Goal: Task Accomplishment & Management: Use online tool/utility

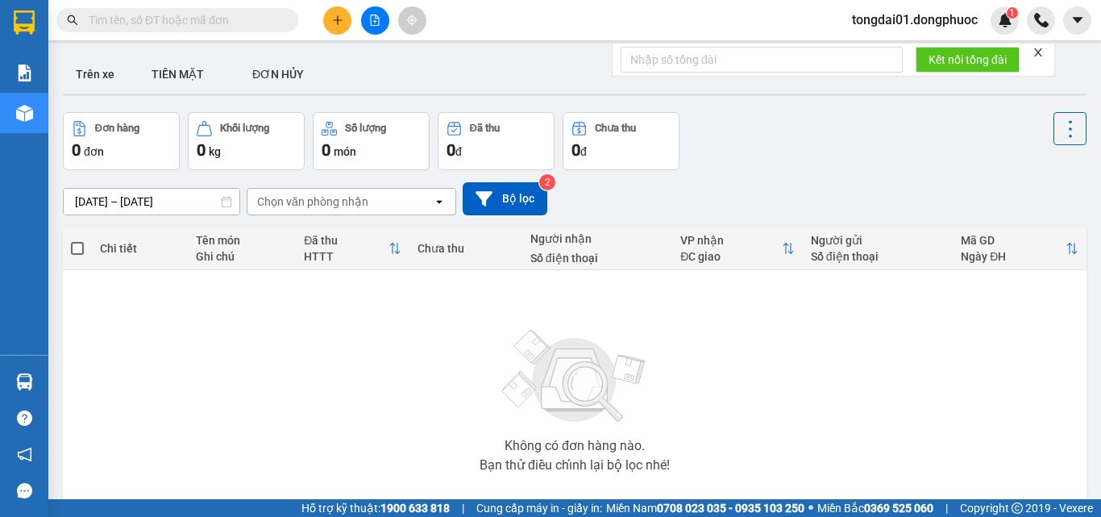
click at [173, 23] on input "text" at bounding box center [184, 20] width 190 height 18
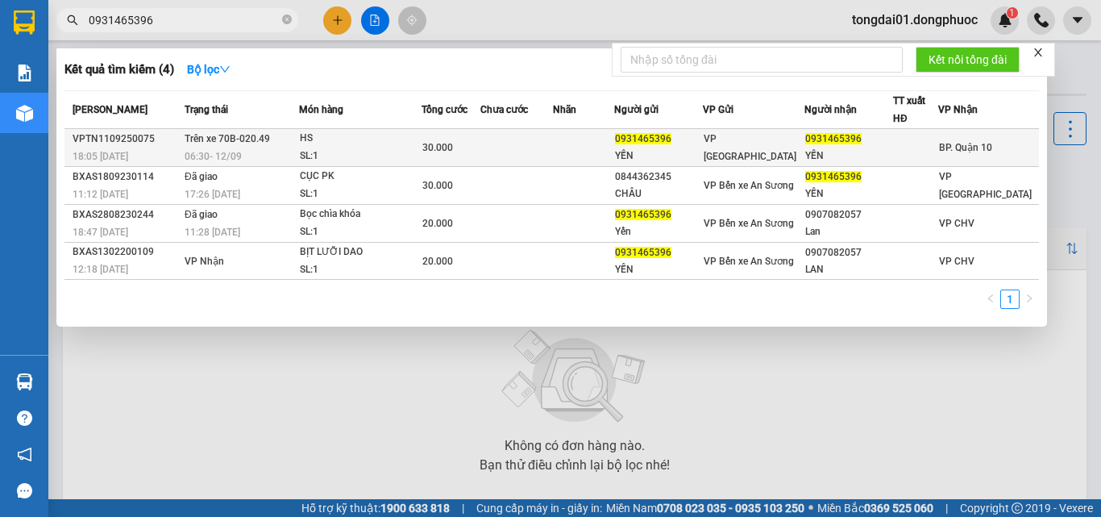
type input "0931465396"
click at [273, 139] on td "Trên xe 70B-020.49 06:30 [DATE]" at bounding box center [240, 148] width 119 height 38
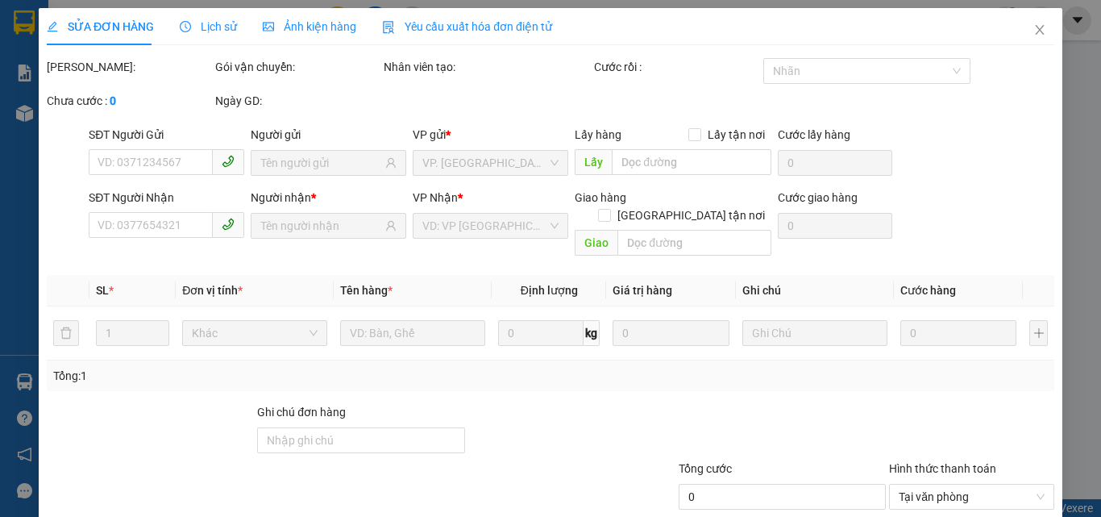
type input "0931465396"
type input "YẾN"
type input "0931465396"
type input "YẾN"
type input "30.000"
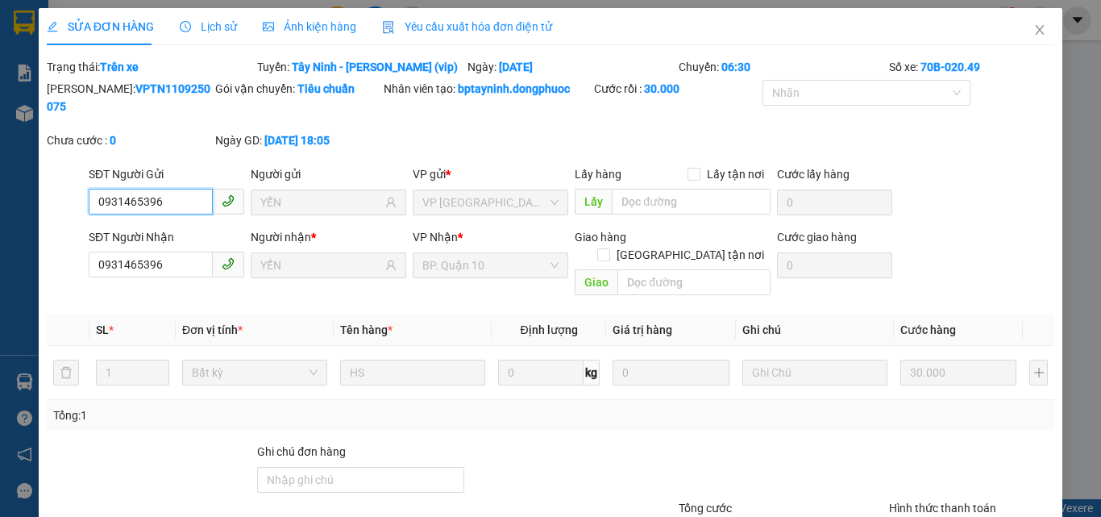
click at [186, 29] on icon "clock-circle" at bounding box center [185, 26] width 11 height 11
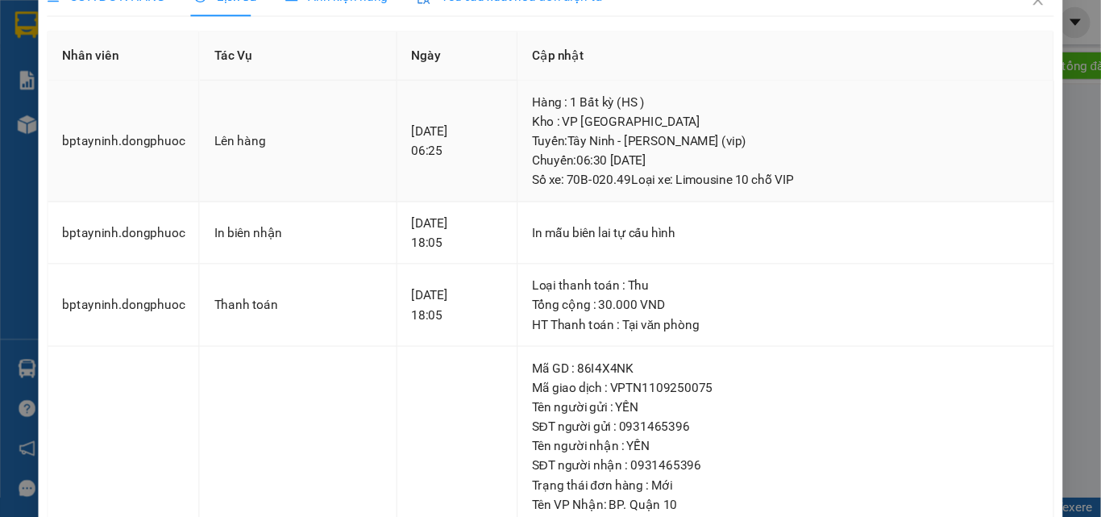
scroll to position [30, 0]
